Goal: Task Accomplishment & Management: Manage account settings

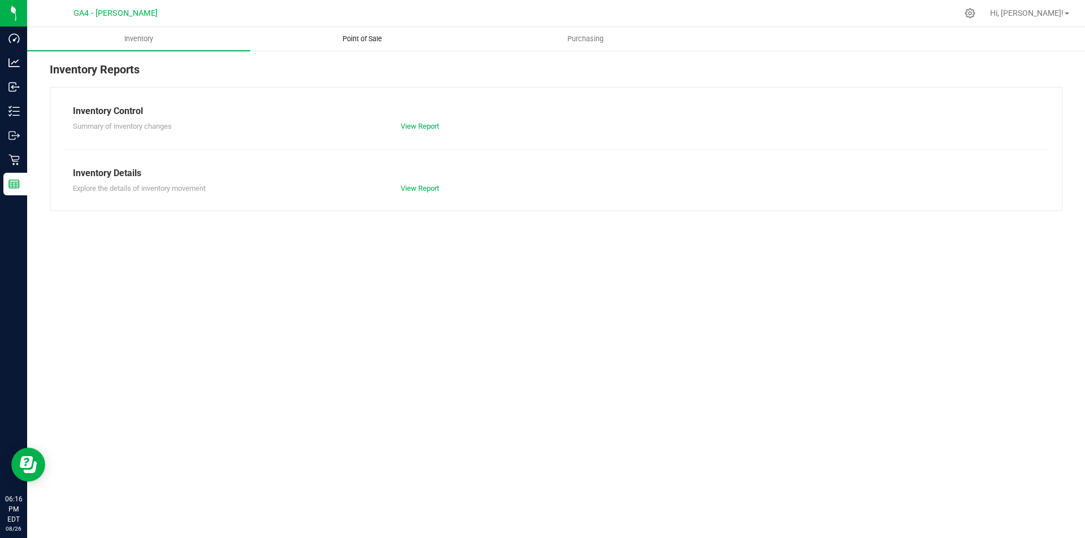
click at [359, 36] on span "Point of Sale" at bounding box center [362, 39] width 70 height 10
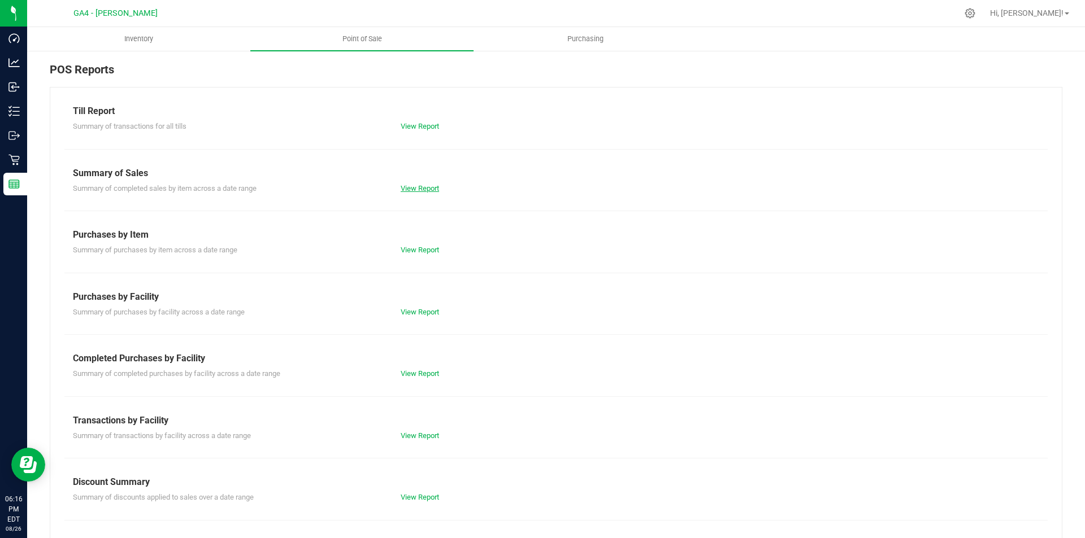
click at [429, 192] on link "View Report" at bounding box center [420, 188] width 38 height 8
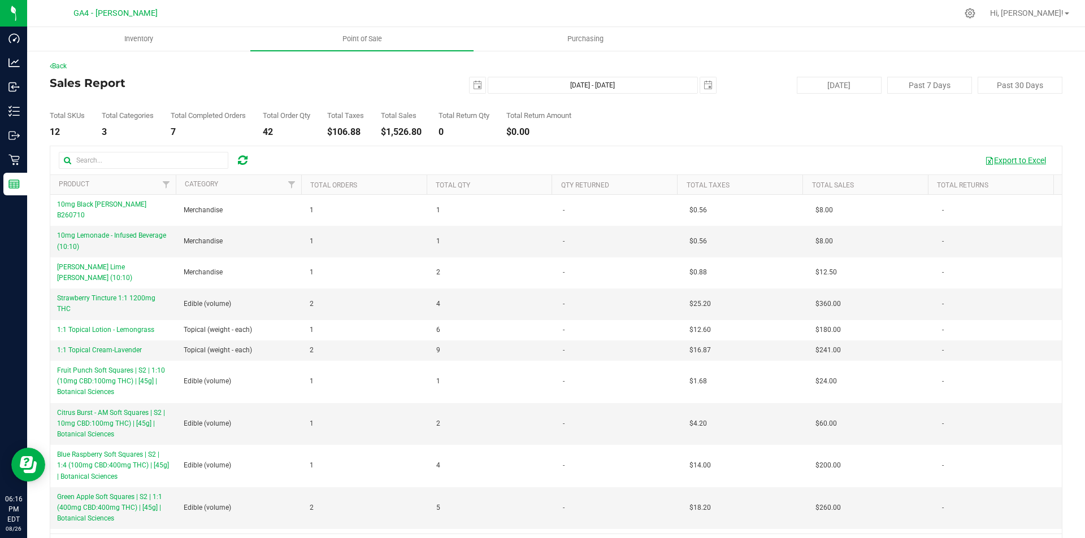
click at [991, 158] on button "Export to Excel" at bounding box center [1015, 160] width 76 height 19
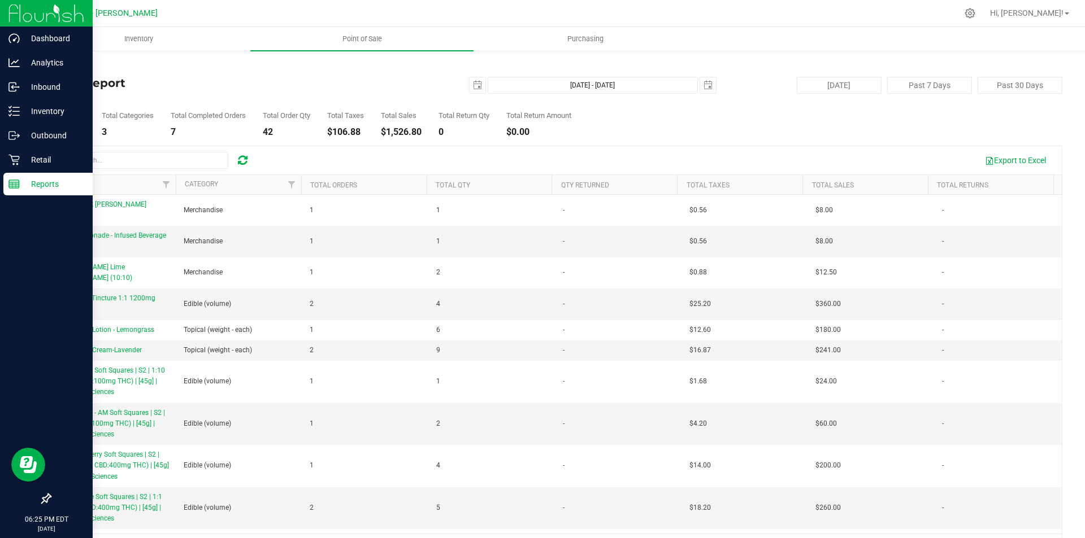
click at [33, 179] on p "Reports" at bounding box center [54, 184] width 68 height 14
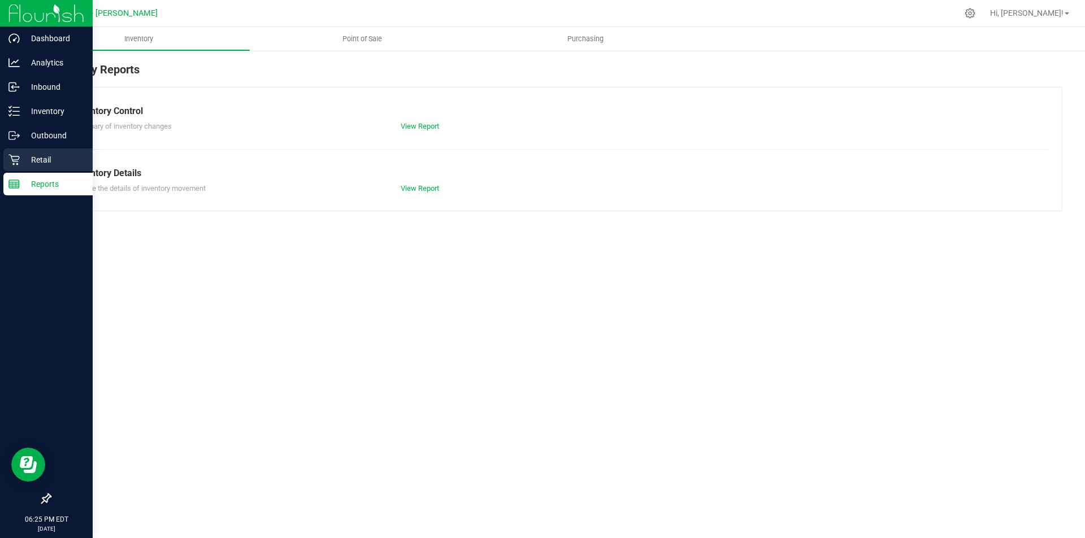
click at [33, 154] on p "Retail" at bounding box center [54, 160] width 68 height 14
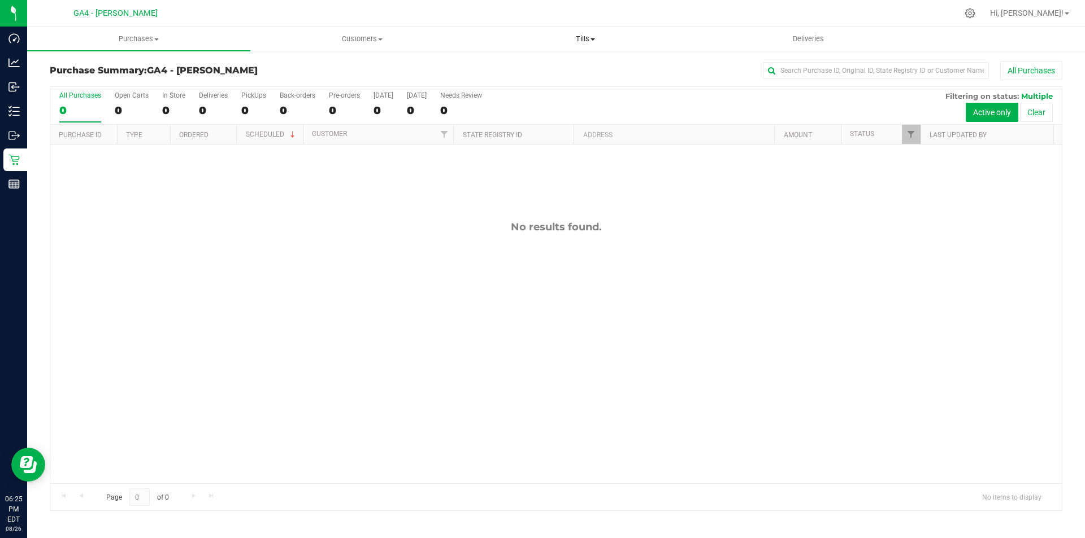
click at [577, 40] on span "Tills" at bounding box center [585, 39] width 222 height 10
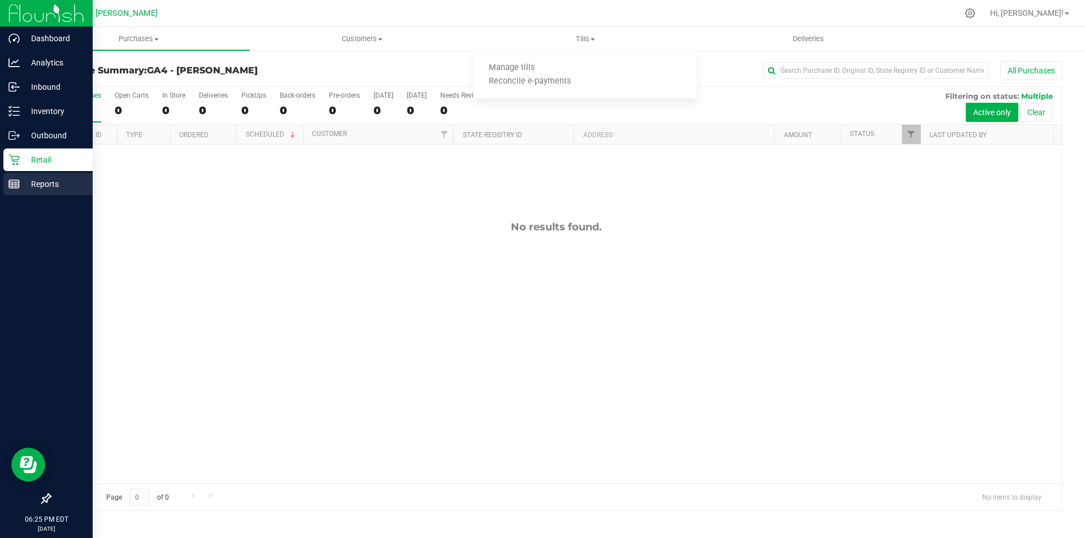
click at [32, 182] on p "Reports" at bounding box center [54, 184] width 68 height 14
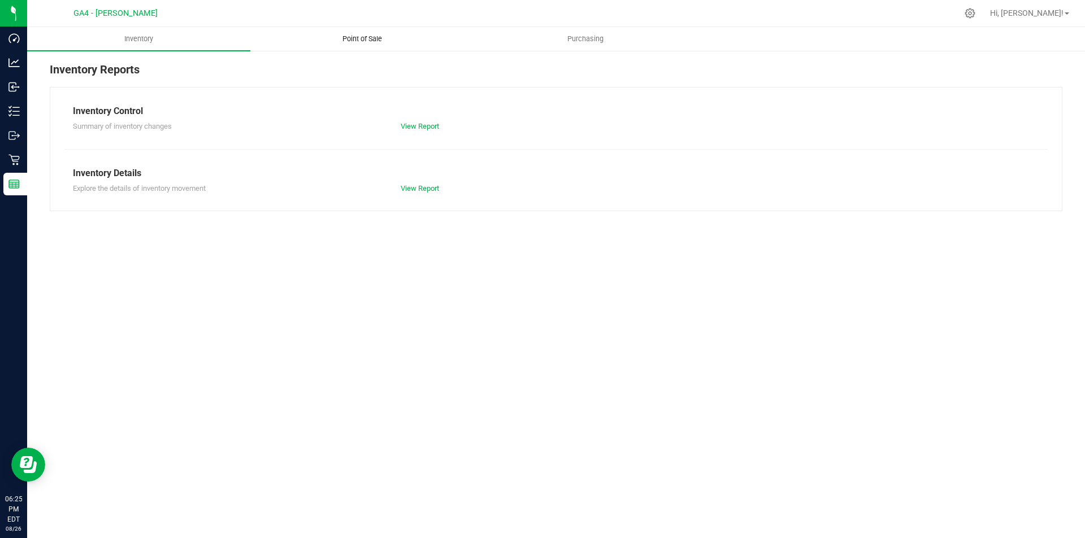
click at [365, 34] on span "Point of Sale" at bounding box center [362, 39] width 70 height 10
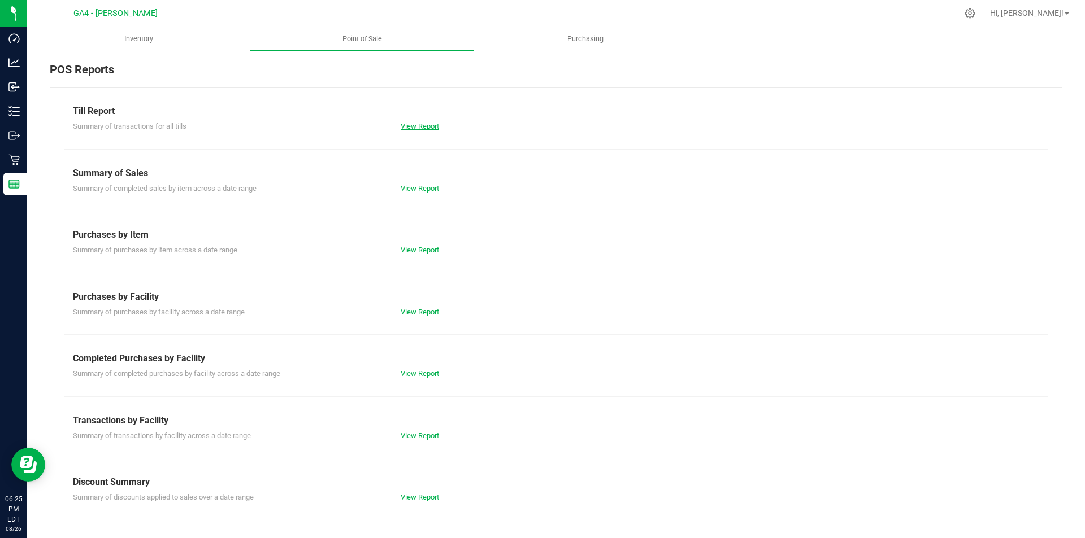
click at [418, 123] on link "View Report" at bounding box center [420, 126] width 38 height 8
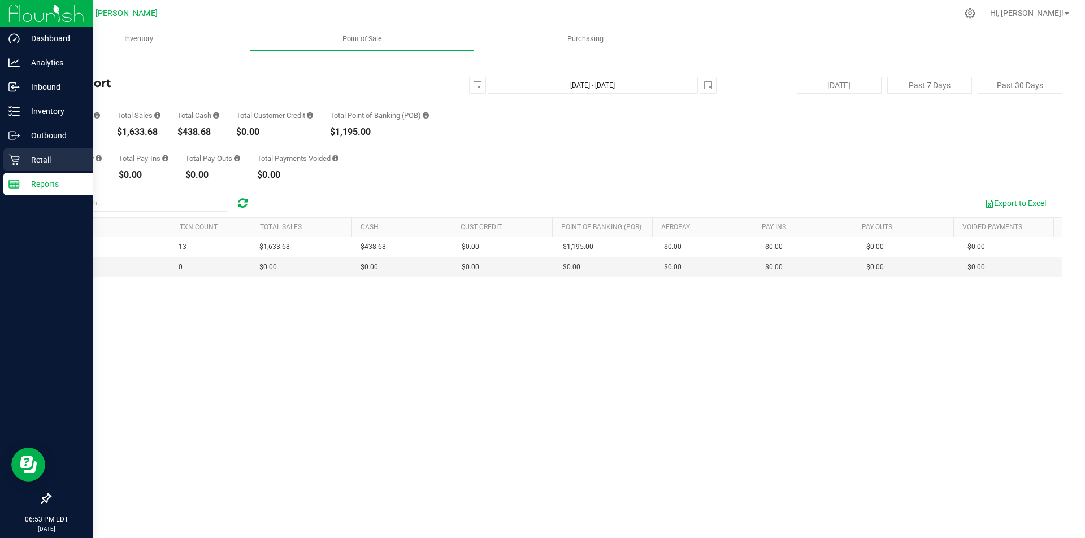
click at [29, 159] on p "Retail" at bounding box center [54, 160] width 68 height 14
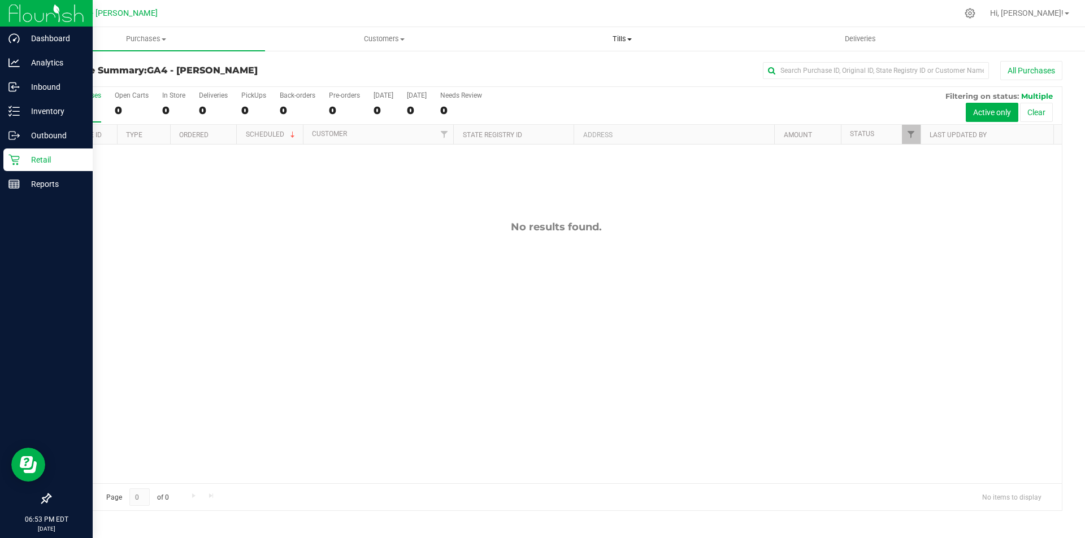
click at [623, 40] on span "Tills" at bounding box center [621, 39] width 237 height 10
click at [563, 67] on span "Manage tills" at bounding box center [541, 68] width 76 height 10
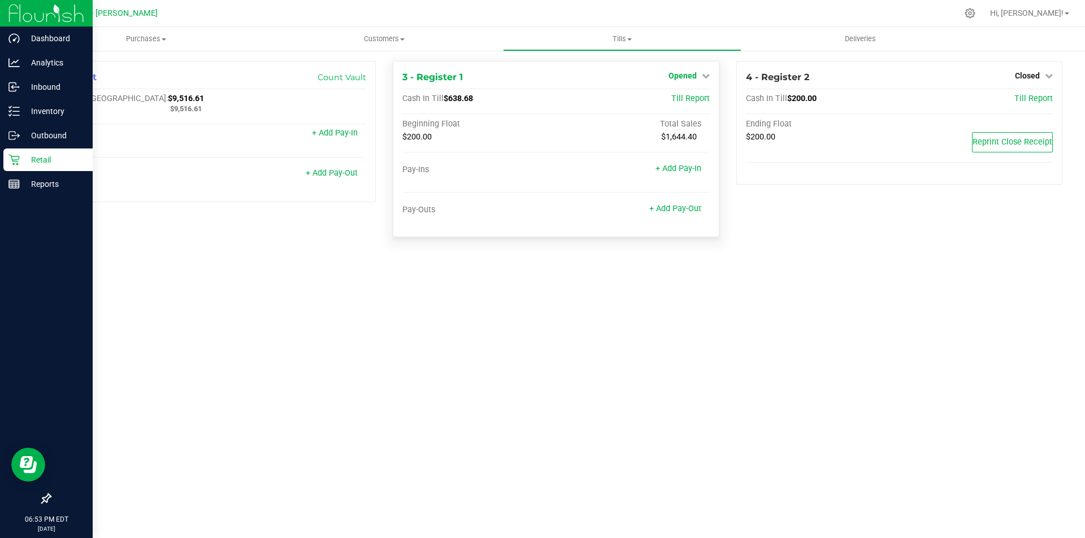
click at [708, 79] on icon at bounding box center [706, 76] width 8 height 8
click at [673, 99] on link "Close Till" at bounding box center [683, 99] width 31 height 9
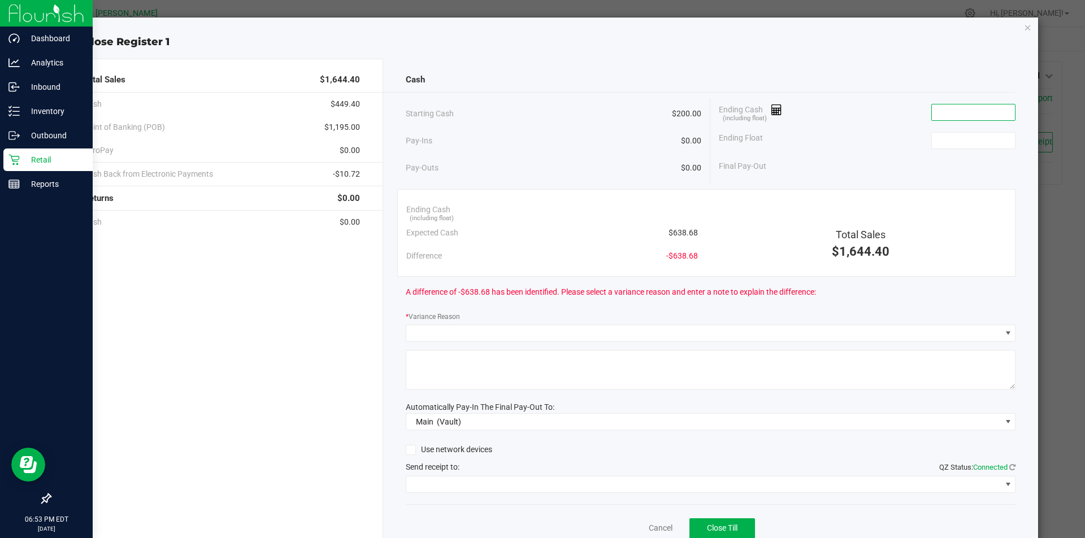
click at [958, 110] on input at bounding box center [973, 113] width 83 height 16
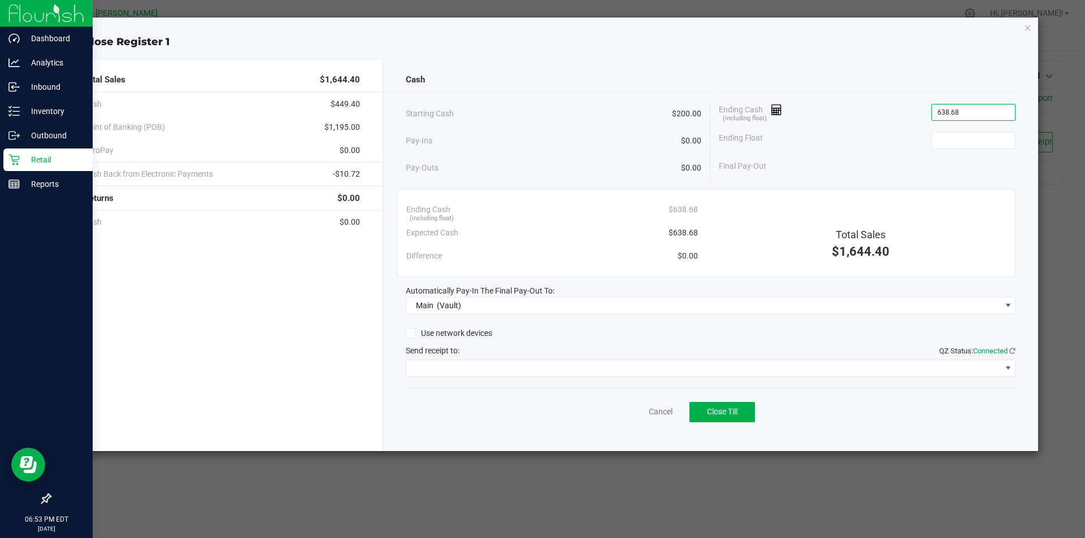
type input "$638.68"
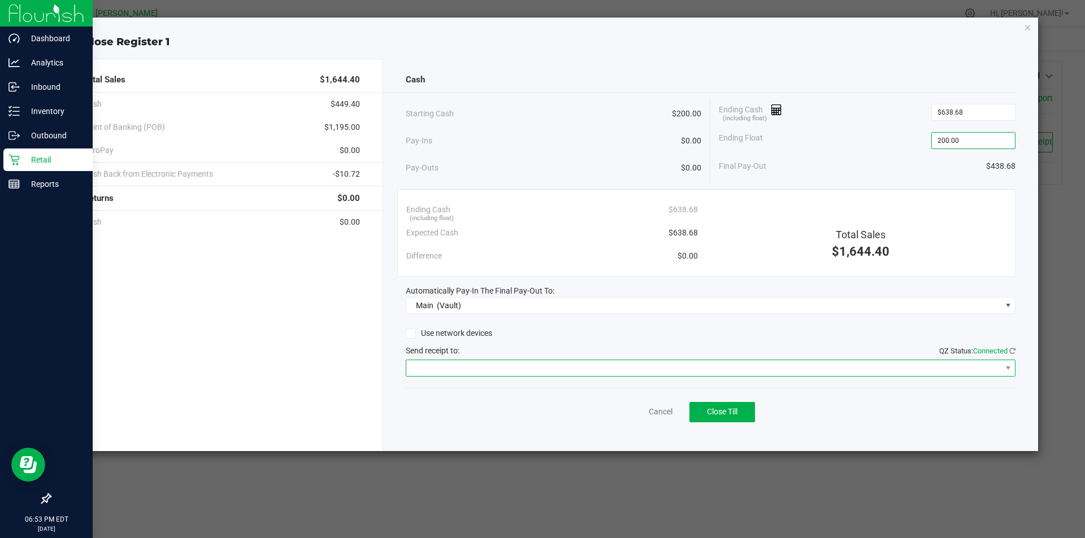
type input "$200.00"
click at [1002, 367] on span at bounding box center [1008, 368] width 14 height 16
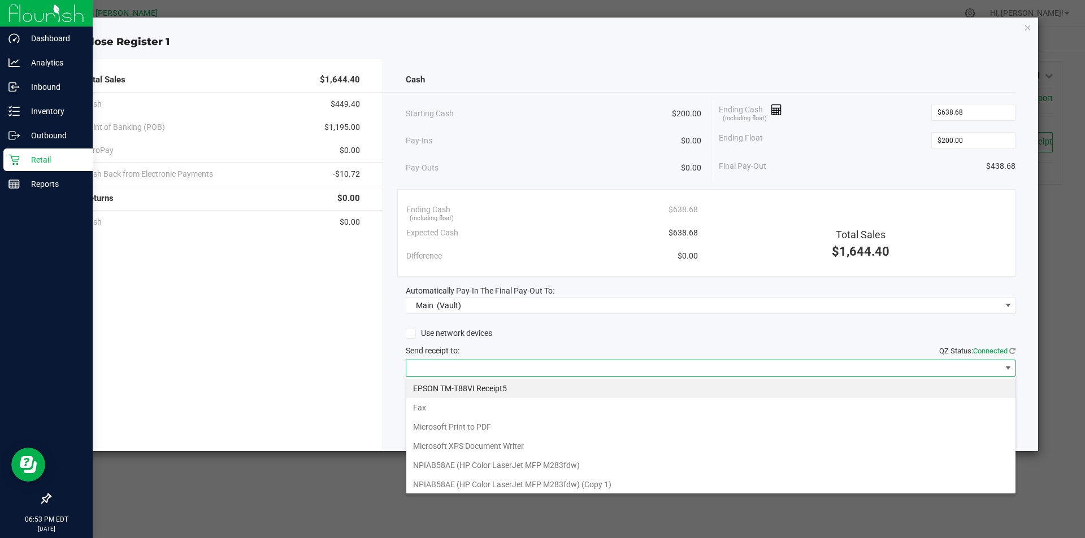
scroll to position [17, 610]
click at [621, 389] on Receipt5 "EPSON TM-T88VI Receipt5" at bounding box center [710, 388] width 609 height 19
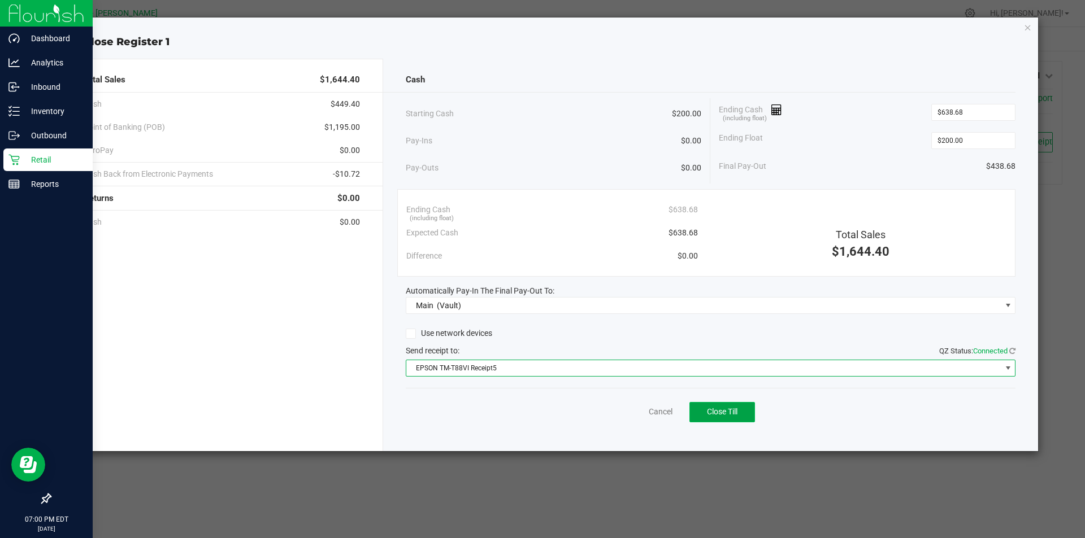
click at [720, 416] on span "Close Till" at bounding box center [722, 411] width 31 height 9
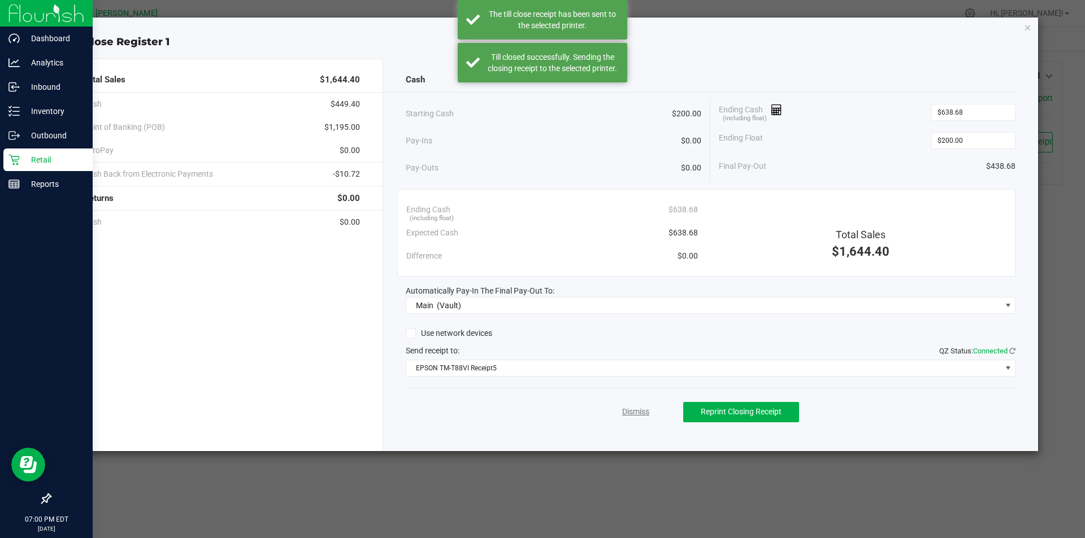
click at [630, 415] on link "Dismiss" at bounding box center [635, 412] width 27 height 12
